Goal: Find specific page/section: Find specific page/section

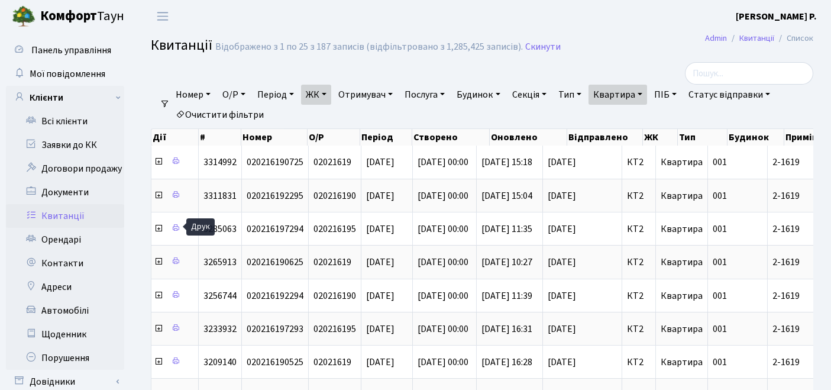
select select "25"
click at [624, 95] on link "Квартира" at bounding box center [617, 95] width 59 height 20
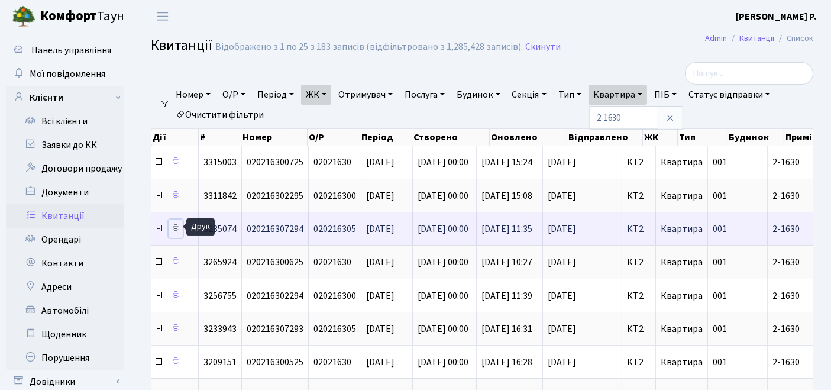
click at [177, 225] on icon at bounding box center [175, 227] width 8 height 8
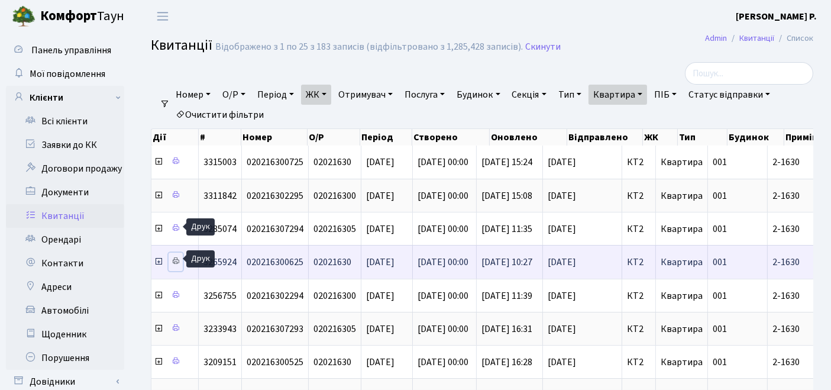
click at [177, 259] on icon at bounding box center [175, 261] width 8 height 8
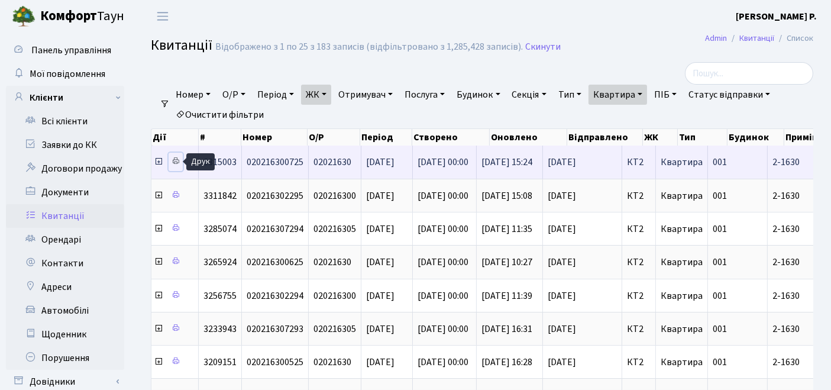
click at [175, 161] on icon at bounding box center [175, 161] width 8 height 8
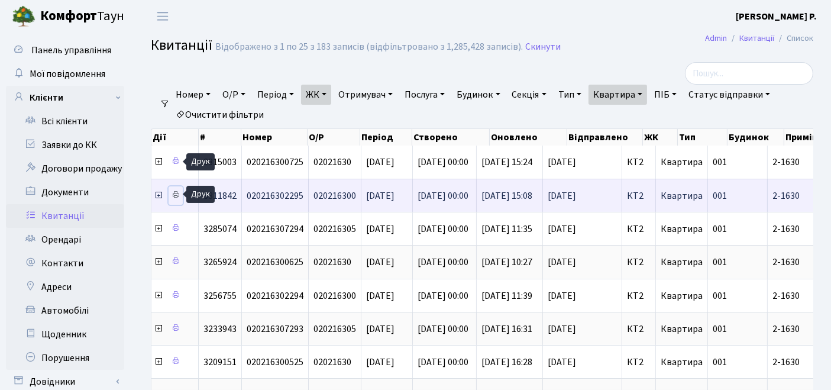
click at [180, 193] on link at bounding box center [175, 195] width 14 height 18
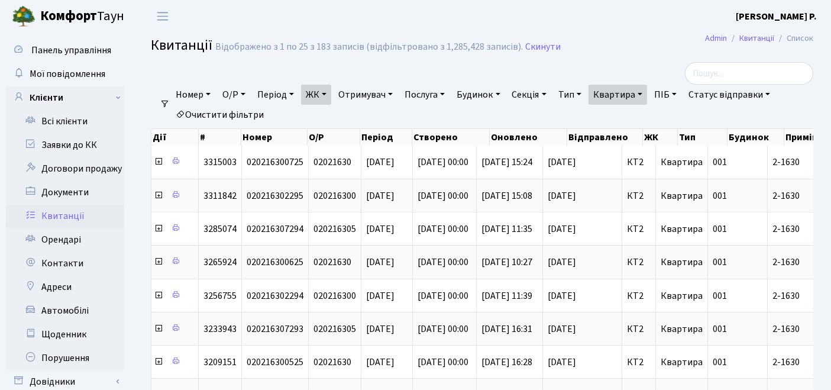
click at [627, 90] on link "Квартира" at bounding box center [617, 95] width 59 height 20
click at [231, 121] on link "Очистити фільтри" at bounding box center [220, 115] width 98 height 20
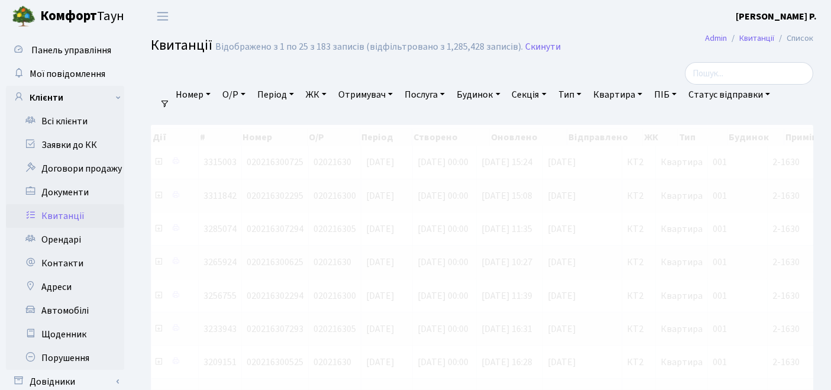
click at [324, 92] on link "ЖК" at bounding box center [316, 95] width 30 height 20
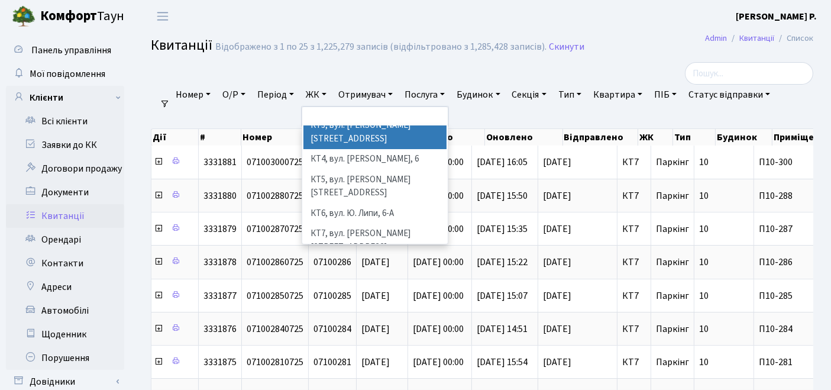
scroll to position [131, 0]
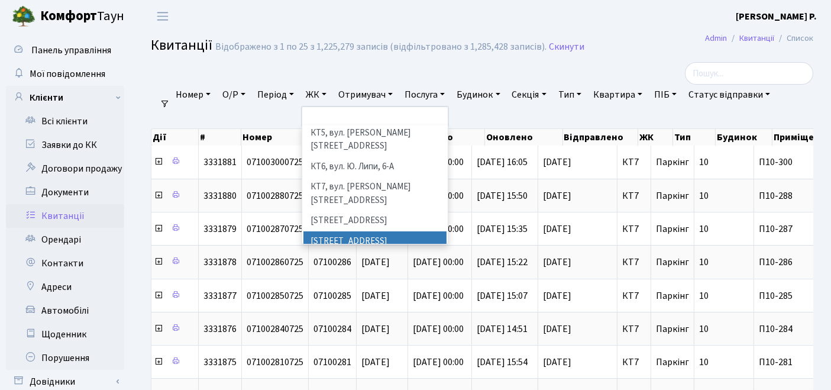
click at [361, 231] on li "[STREET_ADDRESS]" at bounding box center [375, 241] width 144 height 21
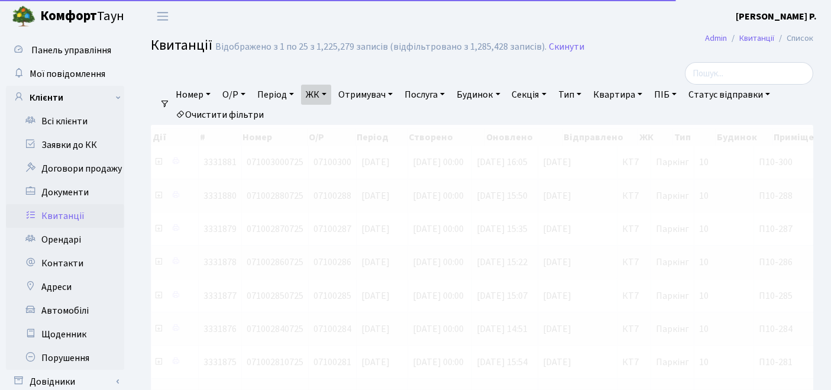
click at [616, 96] on link "Квартира" at bounding box center [617, 95] width 59 height 20
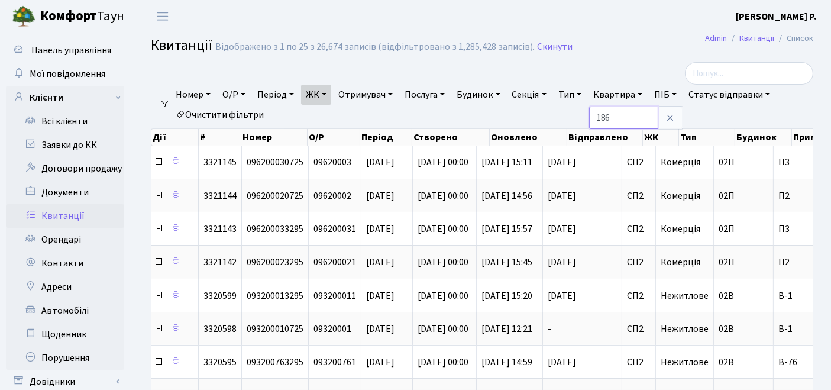
type input "186"
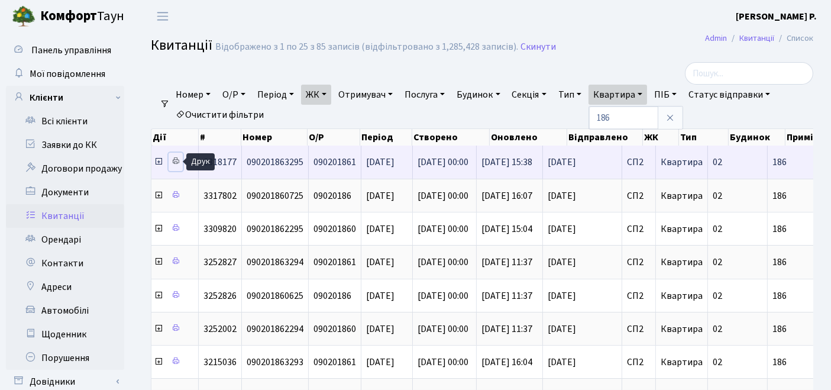
click at [171, 161] on icon at bounding box center [175, 161] width 8 height 8
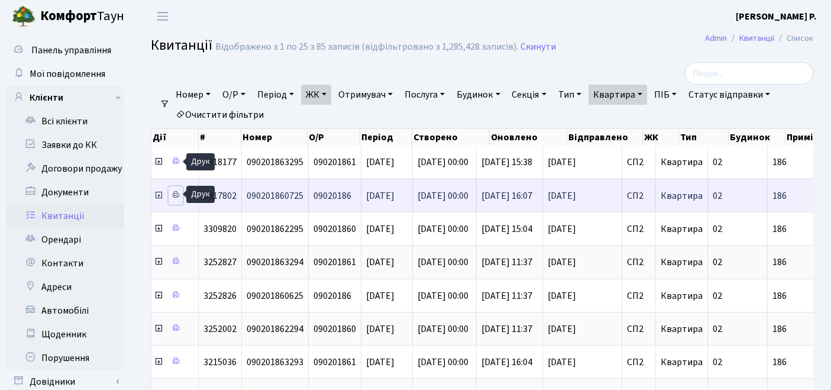
click at [176, 192] on icon at bounding box center [175, 194] width 8 height 8
